Goal: Transaction & Acquisition: Subscribe to service/newsletter

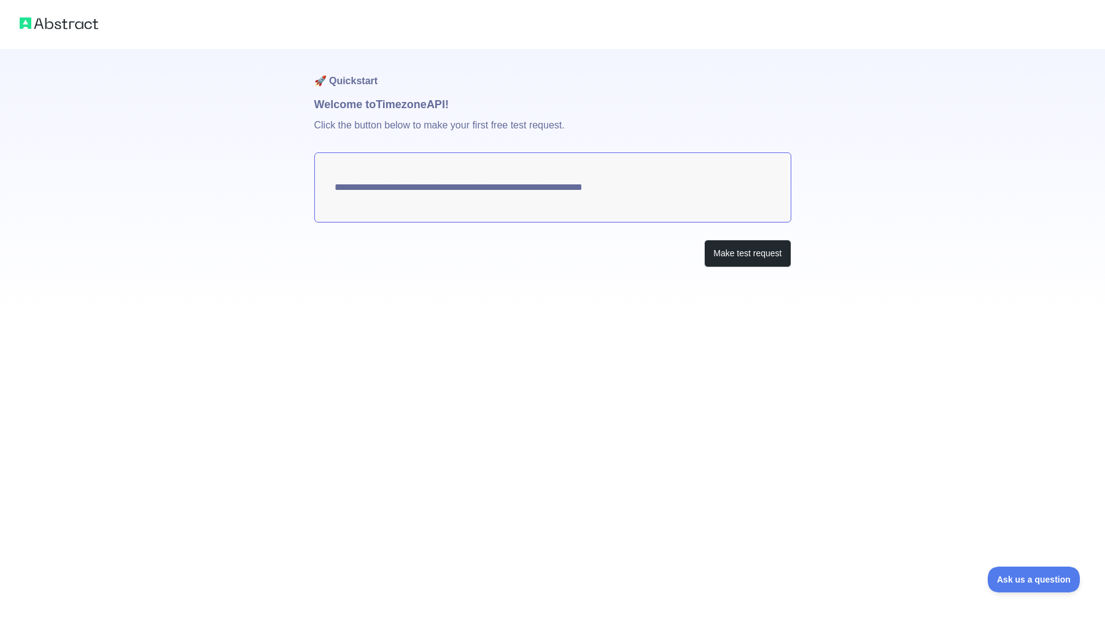
click at [569, 195] on textarea "**********" at bounding box center [552, 187] width 477 height 70
click at [724, 263] on button "Make test request" at bounding box center [747, 253] width 87 height 28
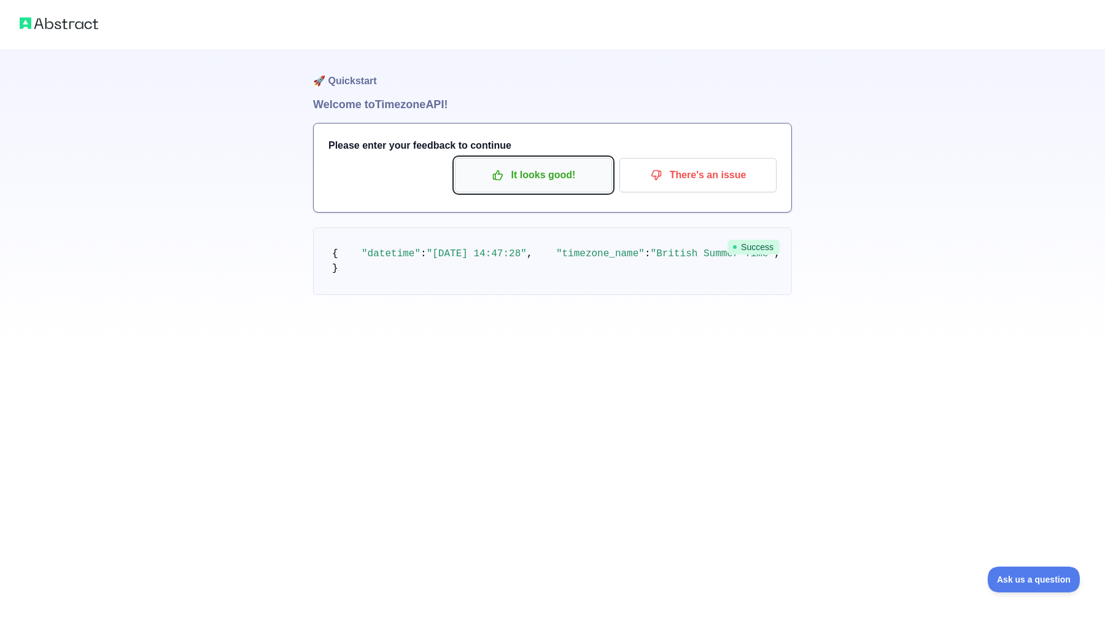
click at [537, 177] on p "It looks good!" at bounding box center [533, 175] width 139 height 21
